Goal: Book appointment/travel/reservation

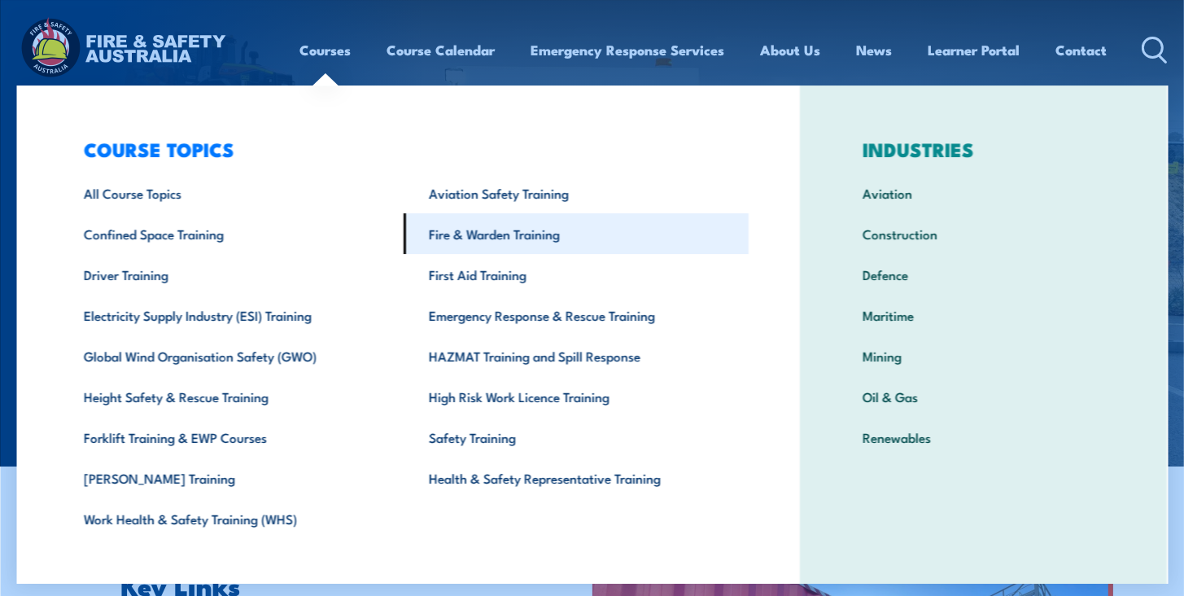
click at [495, 230] on link "Fire & Warden Training" at bounding box center [576, 233] width 345 height 41
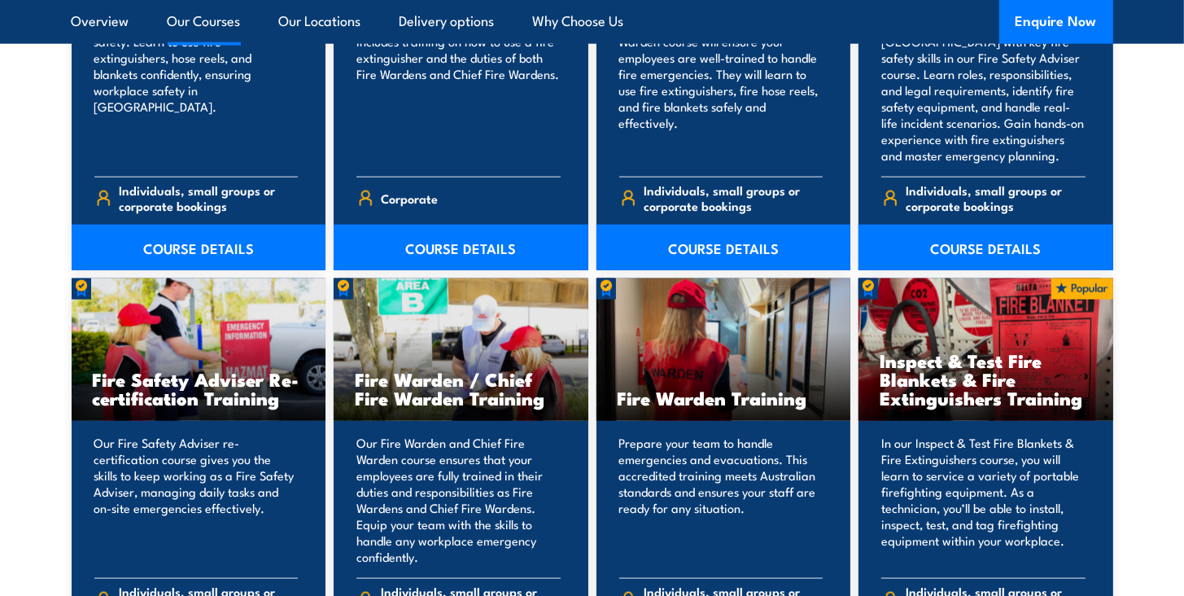
scroll to position [2106, 0]
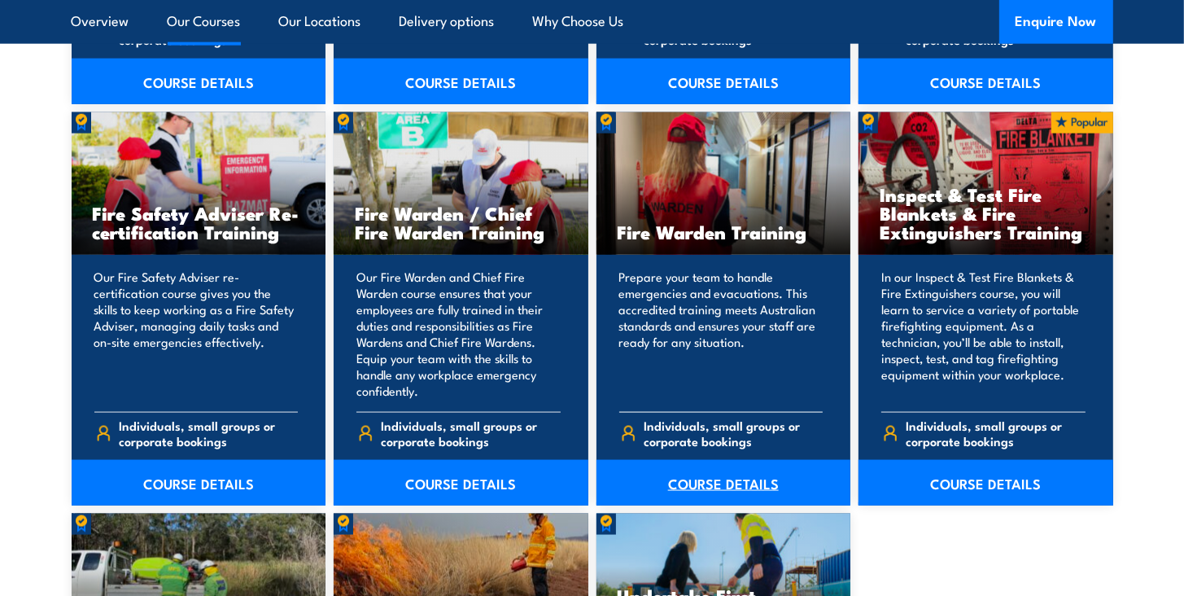
click at [749, 478] on link "COURSE DETAILS" at bounding box center [724, 483] width 255 height 46
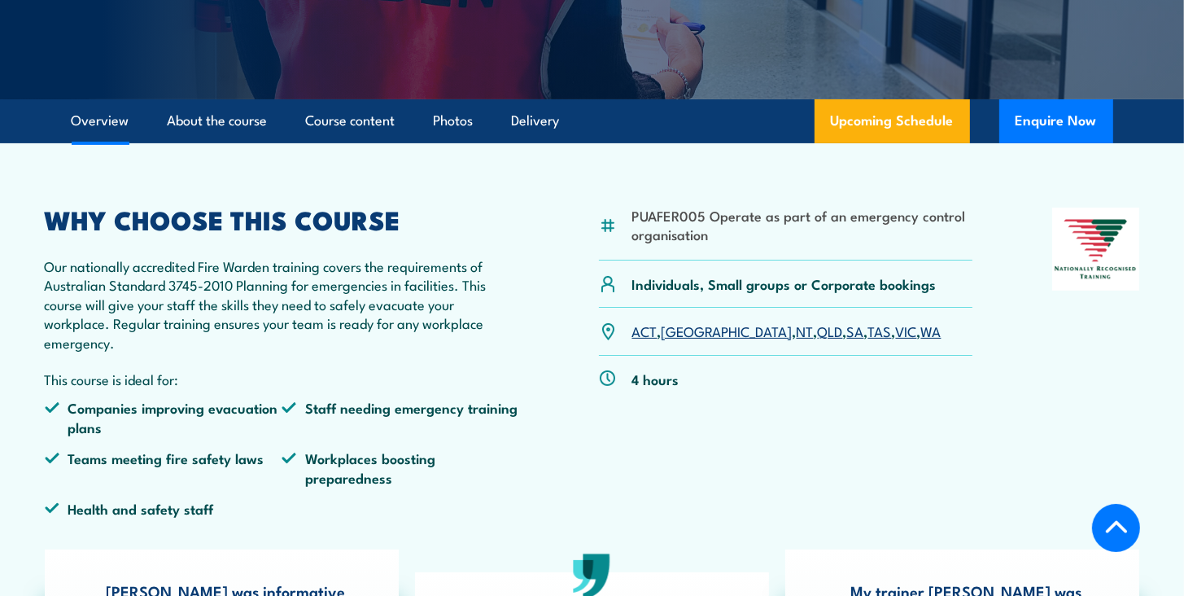
scroll to position [397, 0]
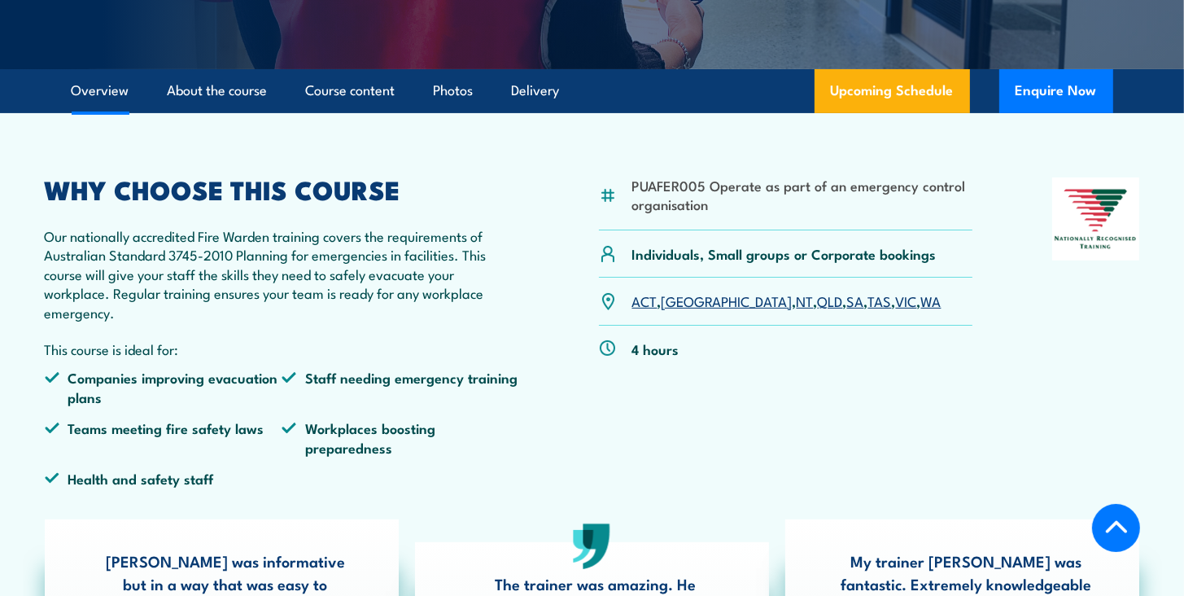
click at [818, 303] on link "QLD" at bounding box center [830, 301] width 25 height 20
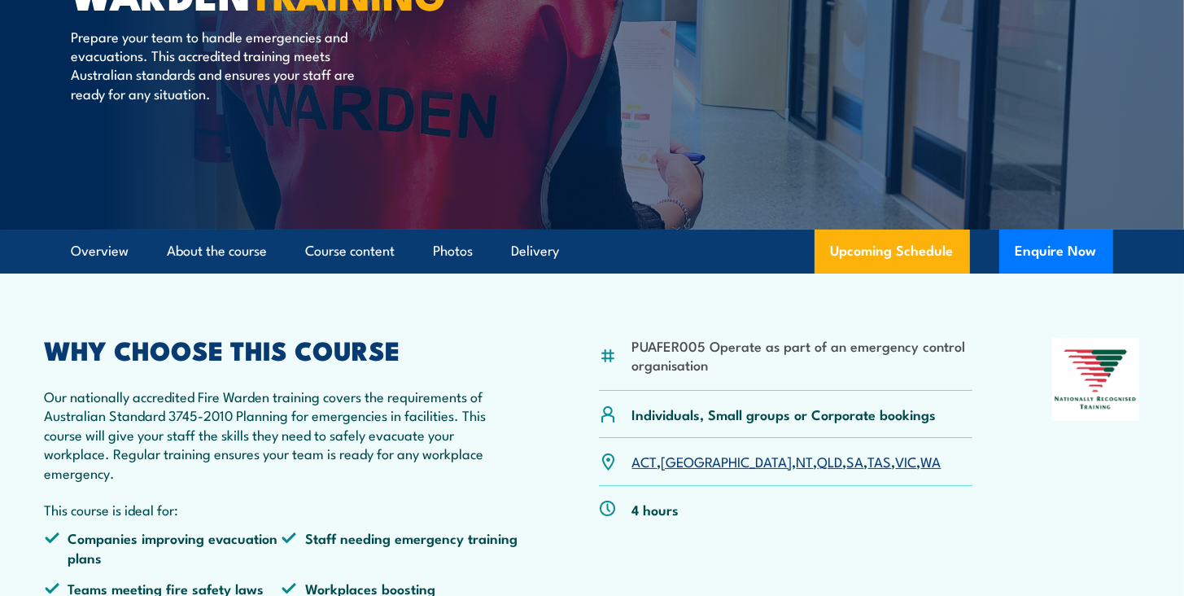
scroll to position [225, 0]
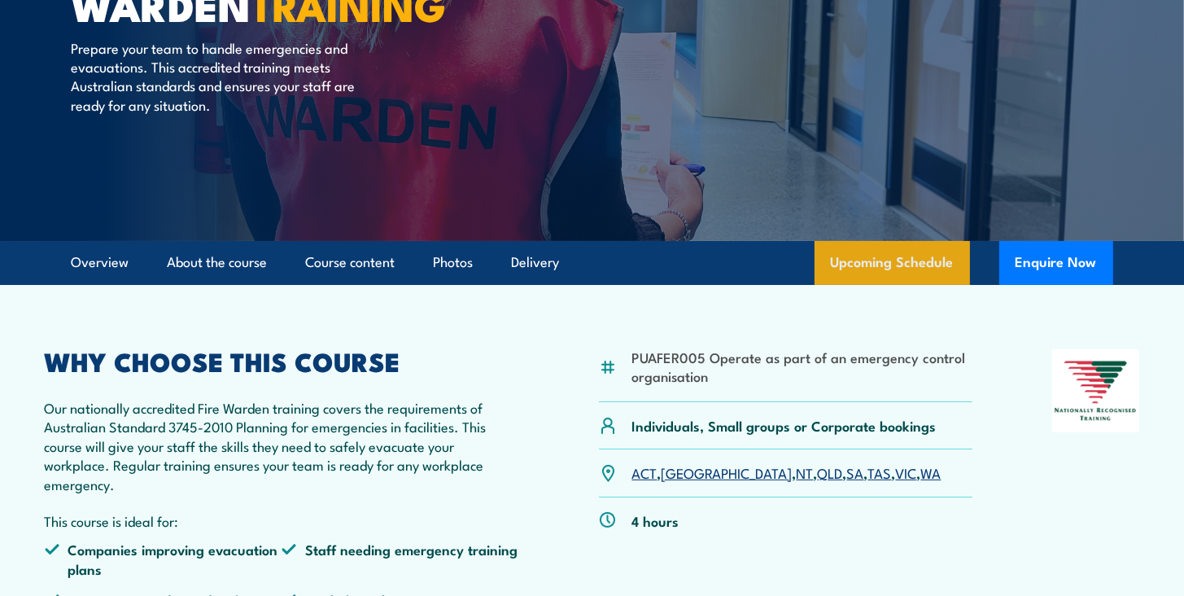
click at [844, 266] on link "Upcoming Schedule" at bounding box center [892, 263] width 155 height 44
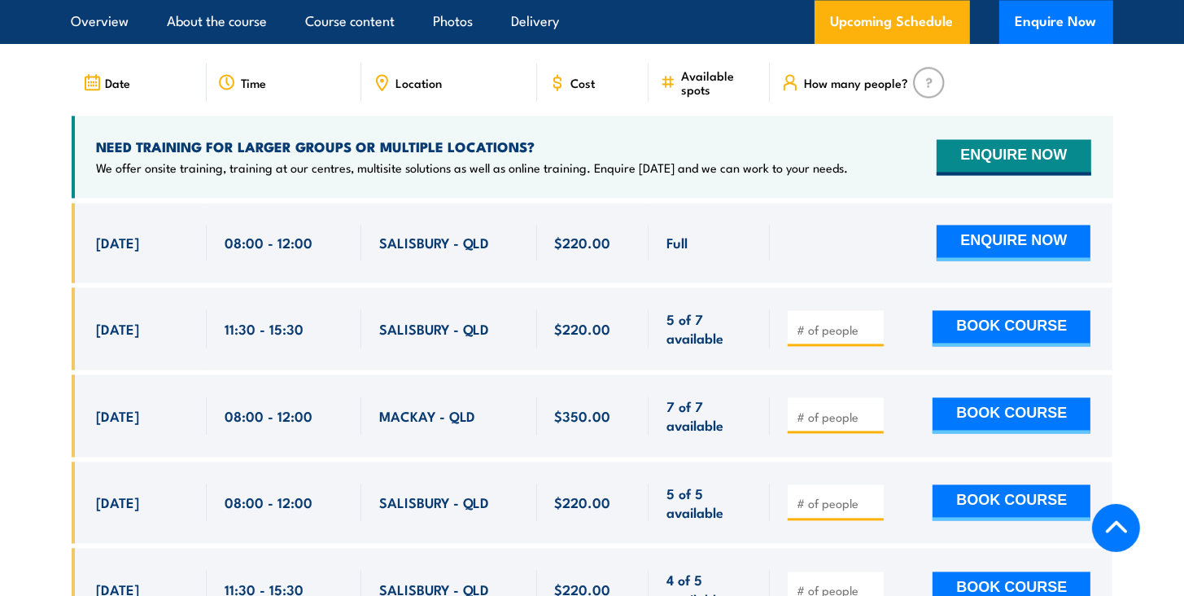
scroll to position [3112, 0]
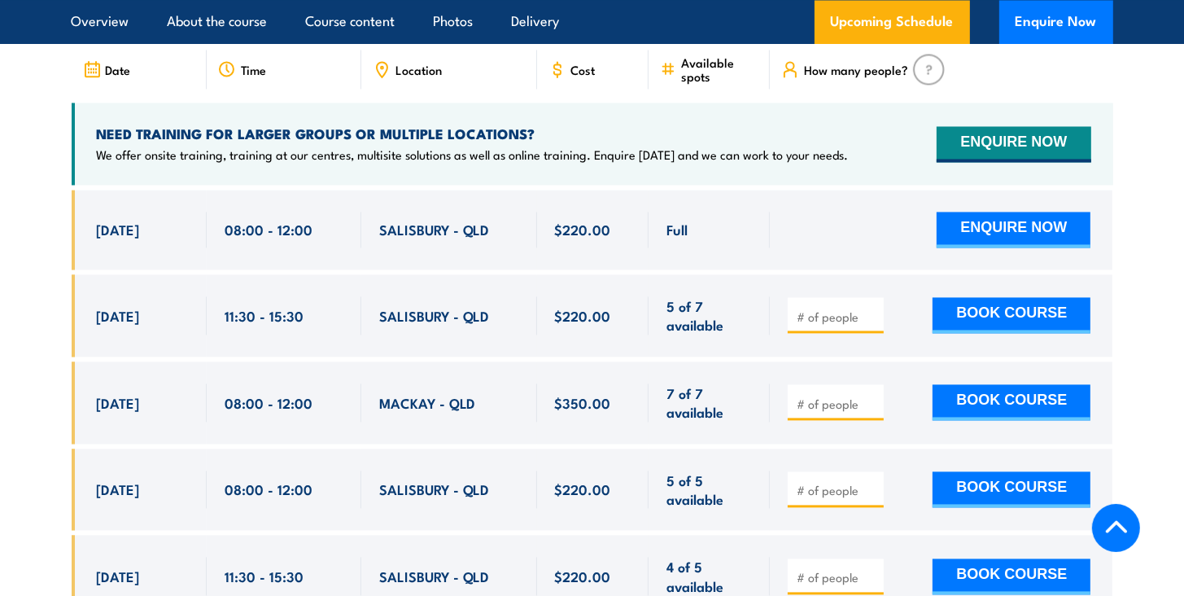
click at [833, 234] on div at bounding box center [941, 230] width 343 height 80
click at [671, 296] on span "5 of 7 available" at bounding box center [709, 315] width 85 height 38
click at [843, 308] on input "number" at bounding box center [837, 316] width 81 height 16
type input "1"
click at [1006, 297] on button "BOOK COURSE" at bounding box center [1012, 315] width 158 height 36
